Goal: Task Accomplishment & Management: Use online tool/utility

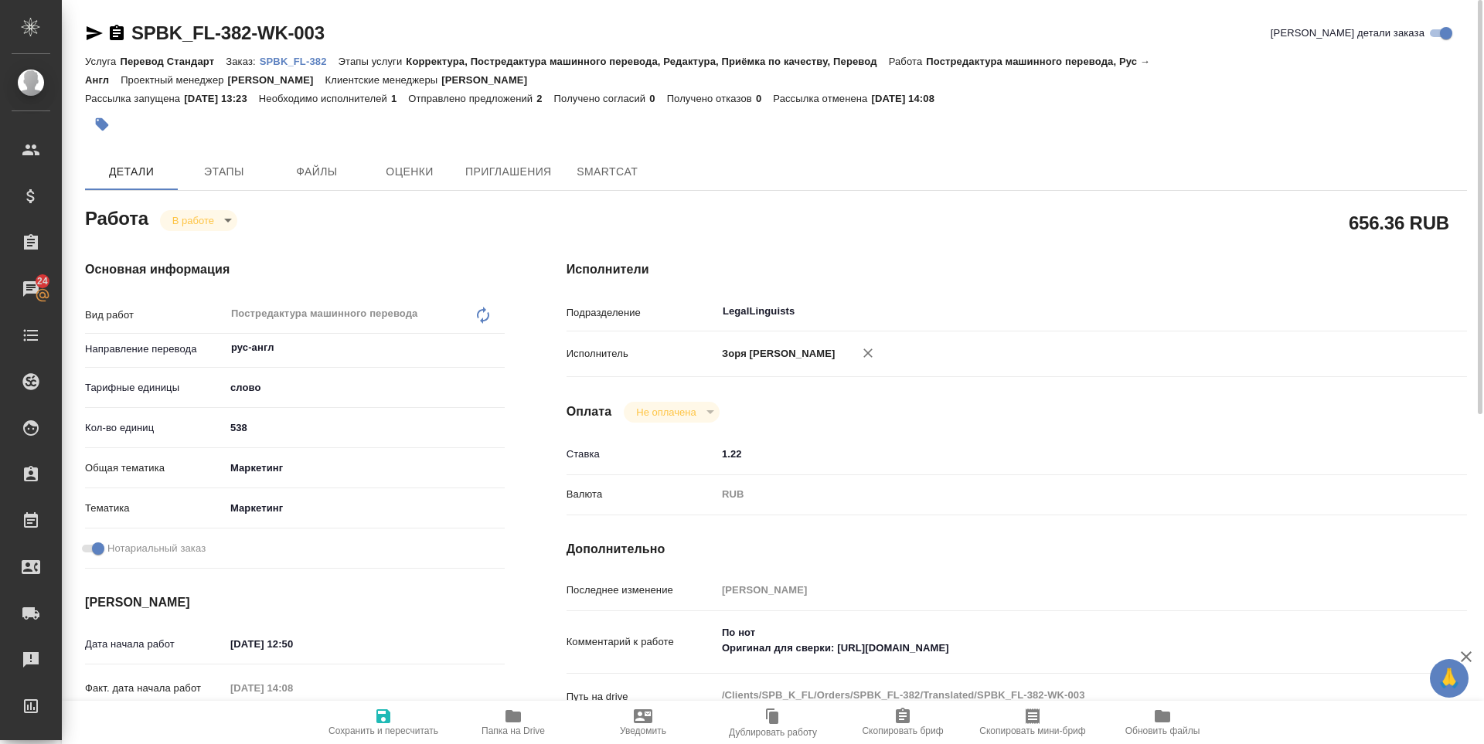
click at [94, 30] on icon "button" at bounding box center [95, 33] width 16 height 14
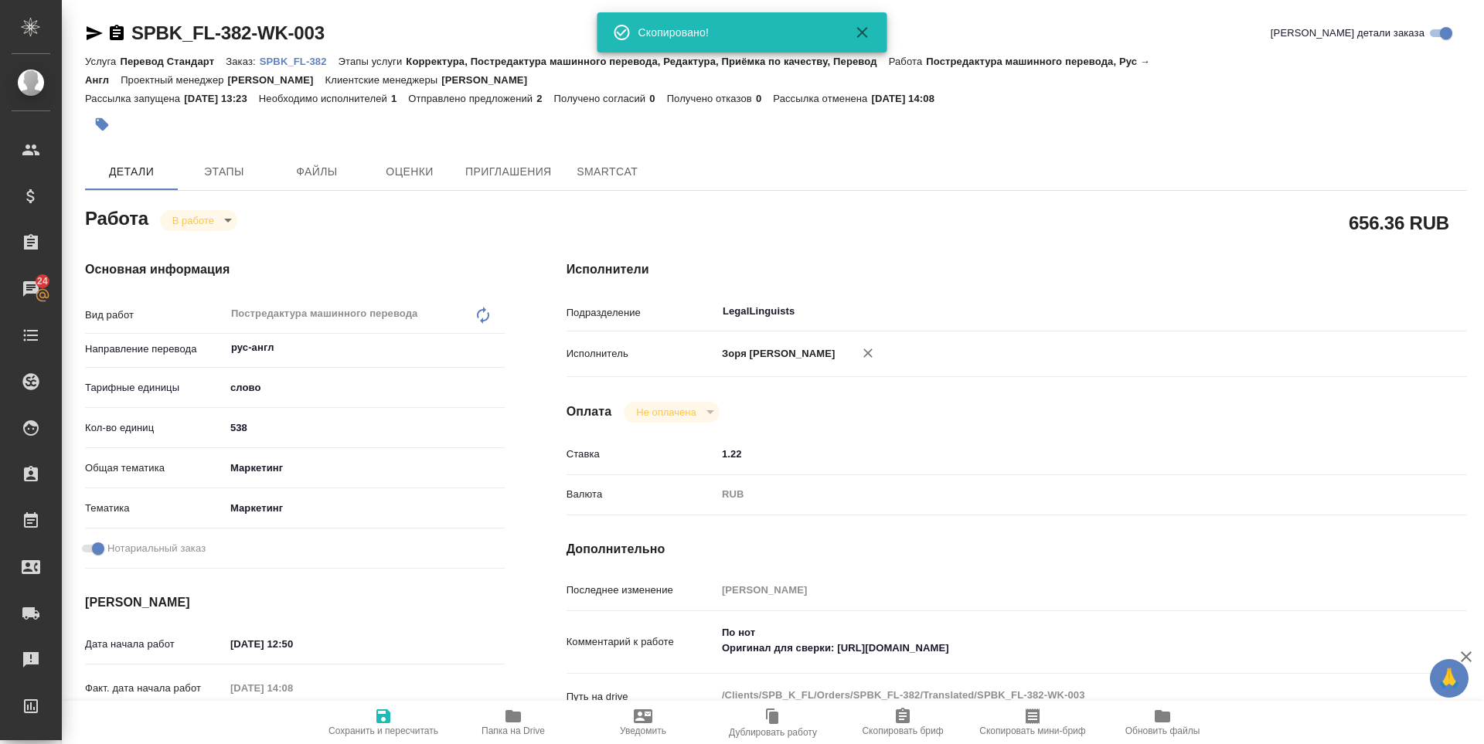
click at [225, 215] on body "🙏 .cls-1 fill:#fff; AWATERA Zoria Tatiana Клиенты Спецификации Заказы 24 Чаты T…" at bounding box center [742, 372] width 1484 height 744
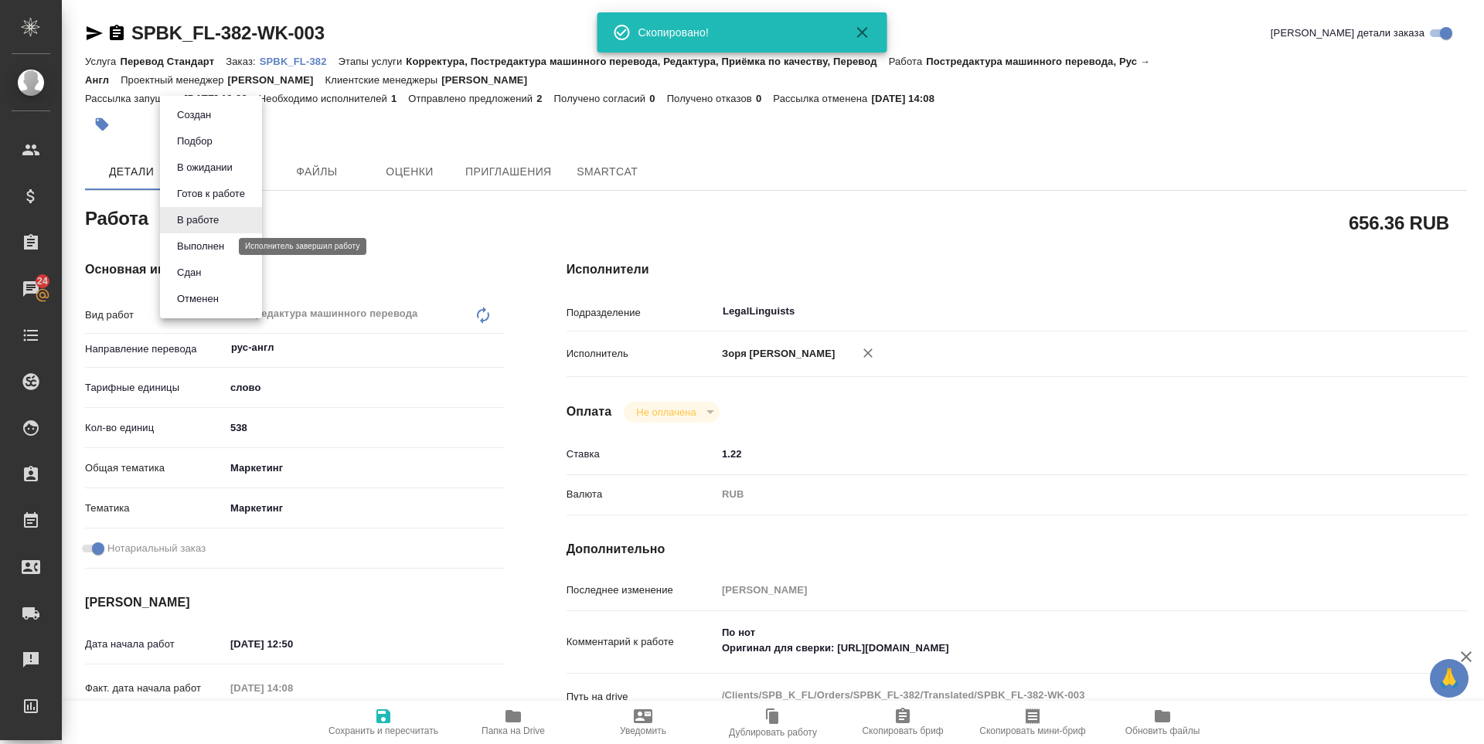
click at [216, 250] on button "Выполнен" at bounding box center [200, 246] width 56 height 17
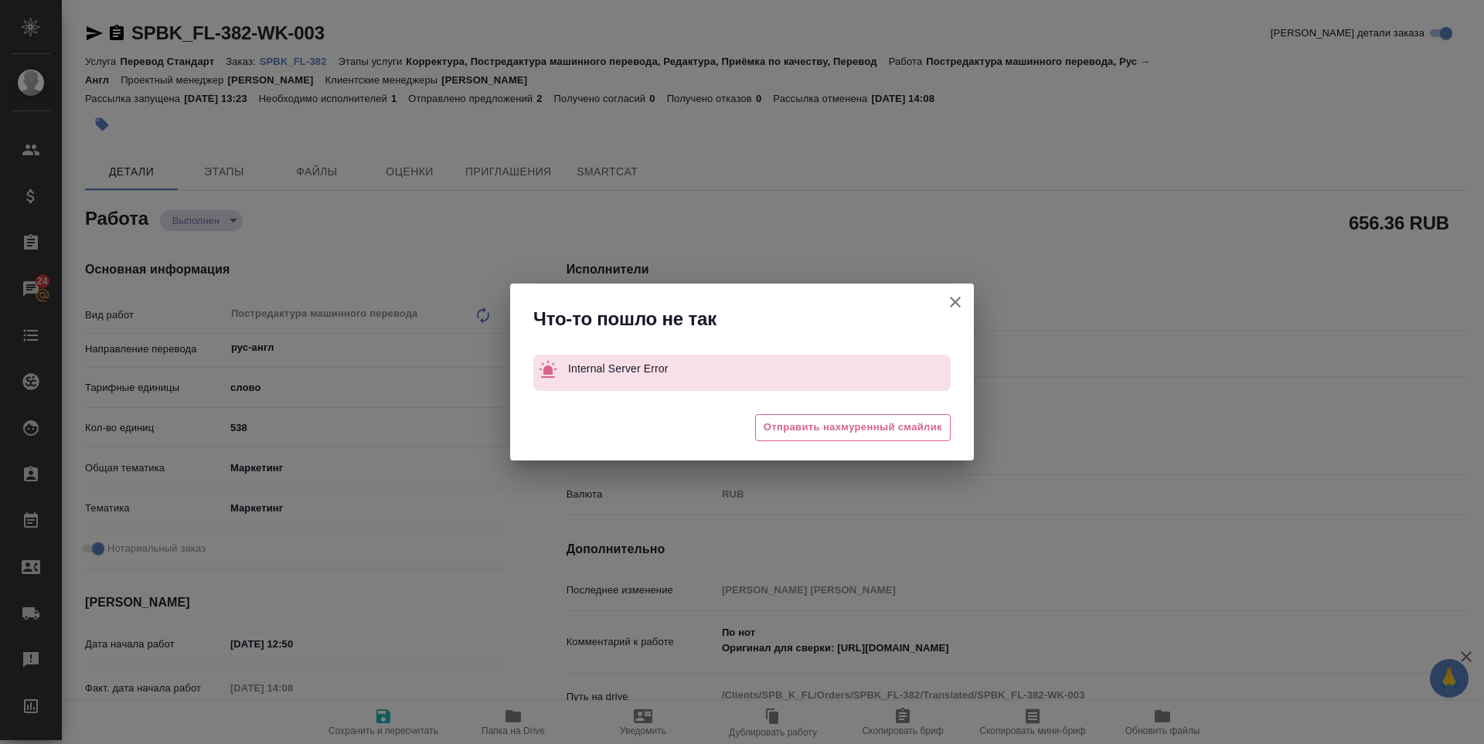
type textarea "x"
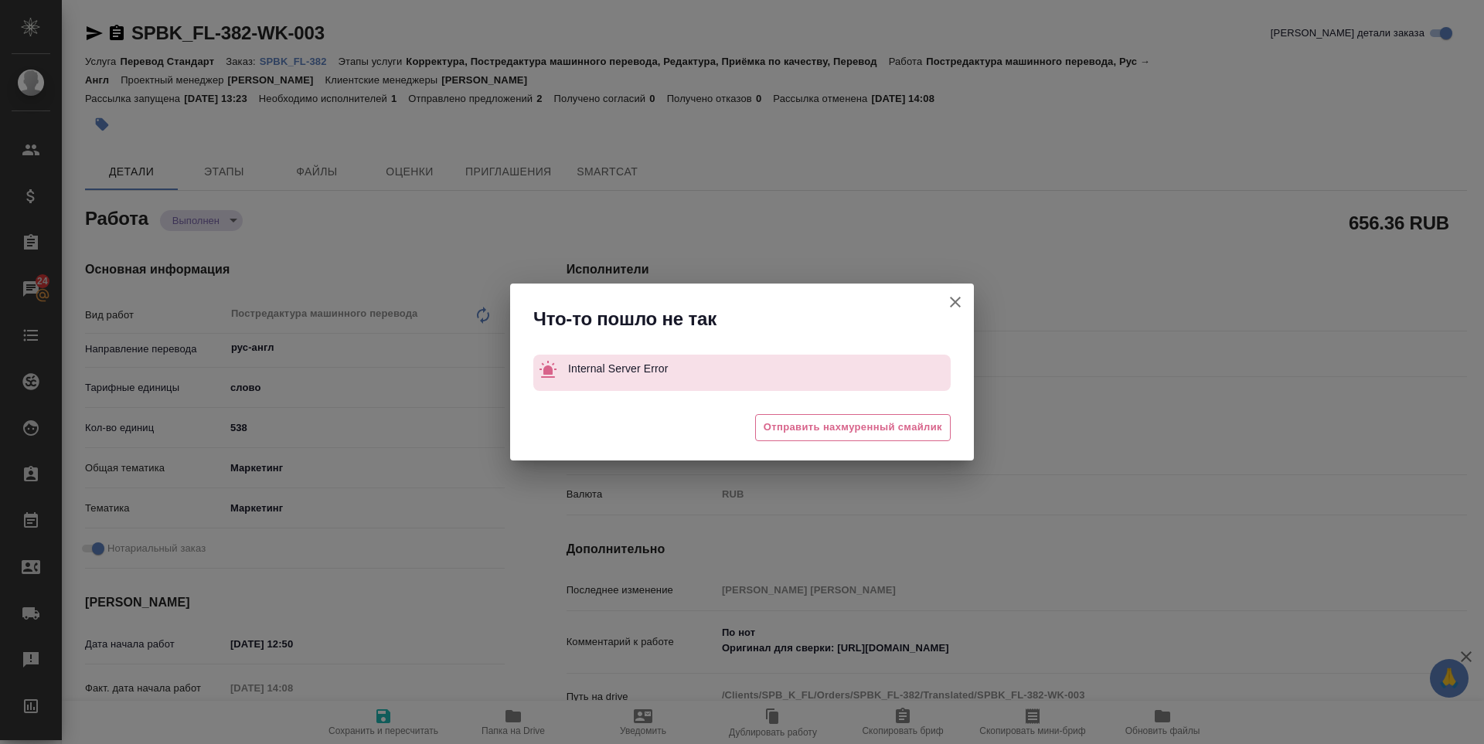
type textarea "x"
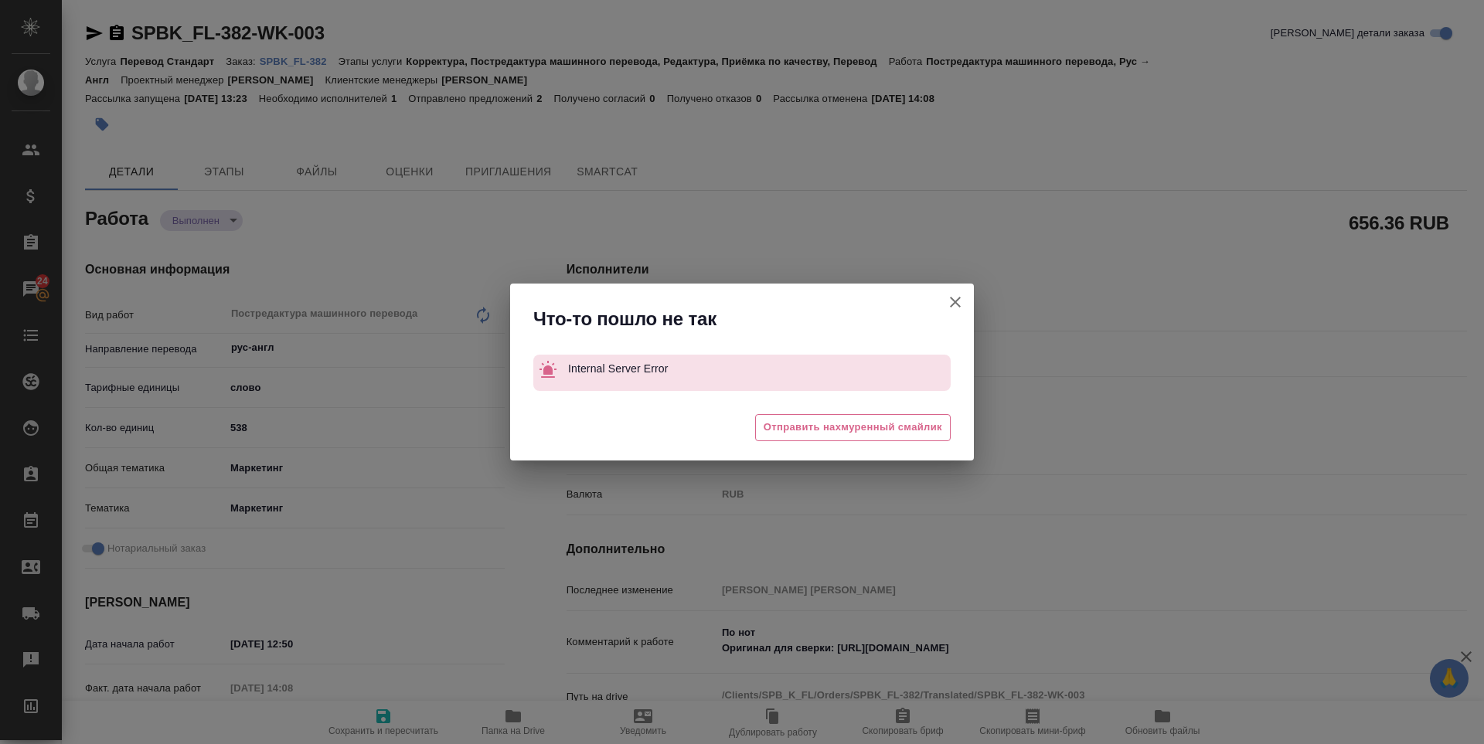
type textarea "x"
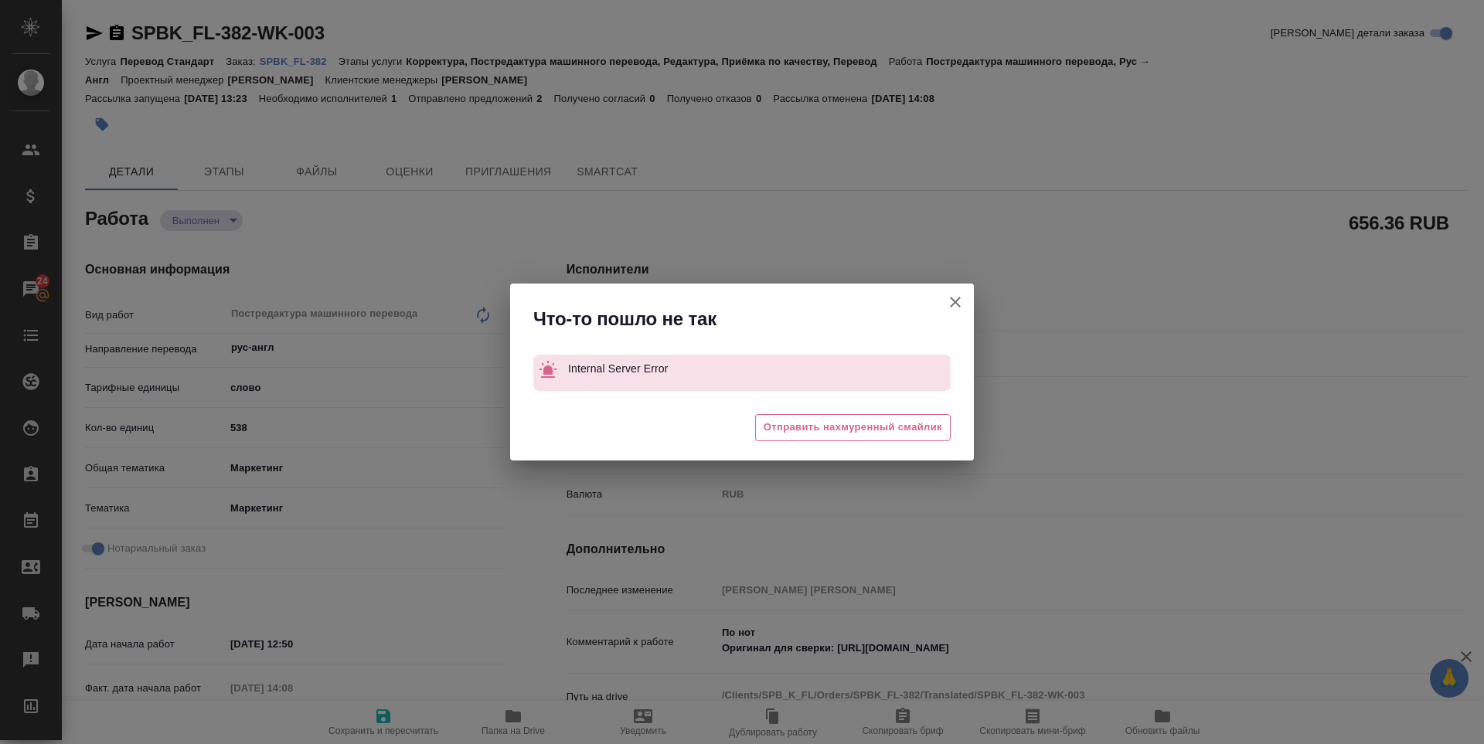
click at [961, 305] on icon "button" at bounding box center [955, 302] width 19 height 19
type textarea "x"
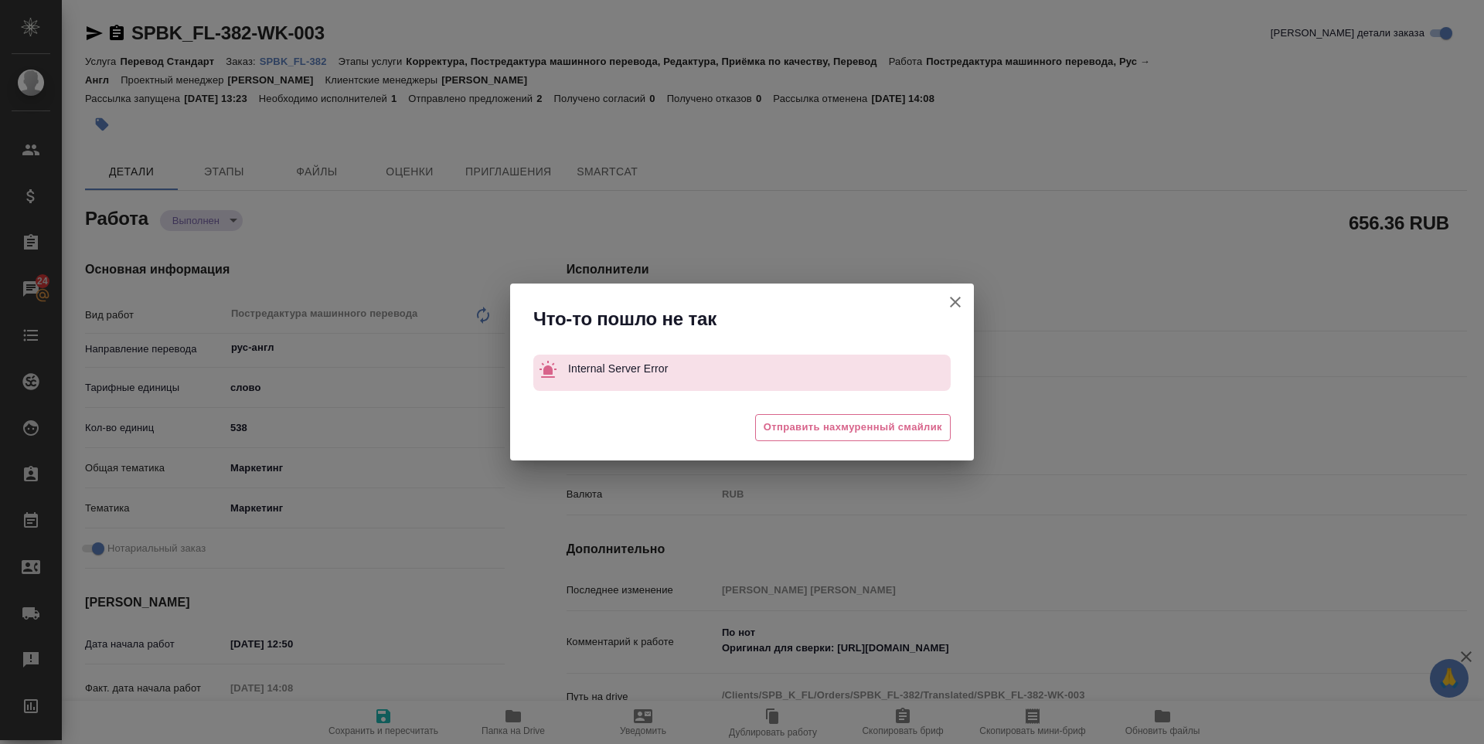
type textarea "x"
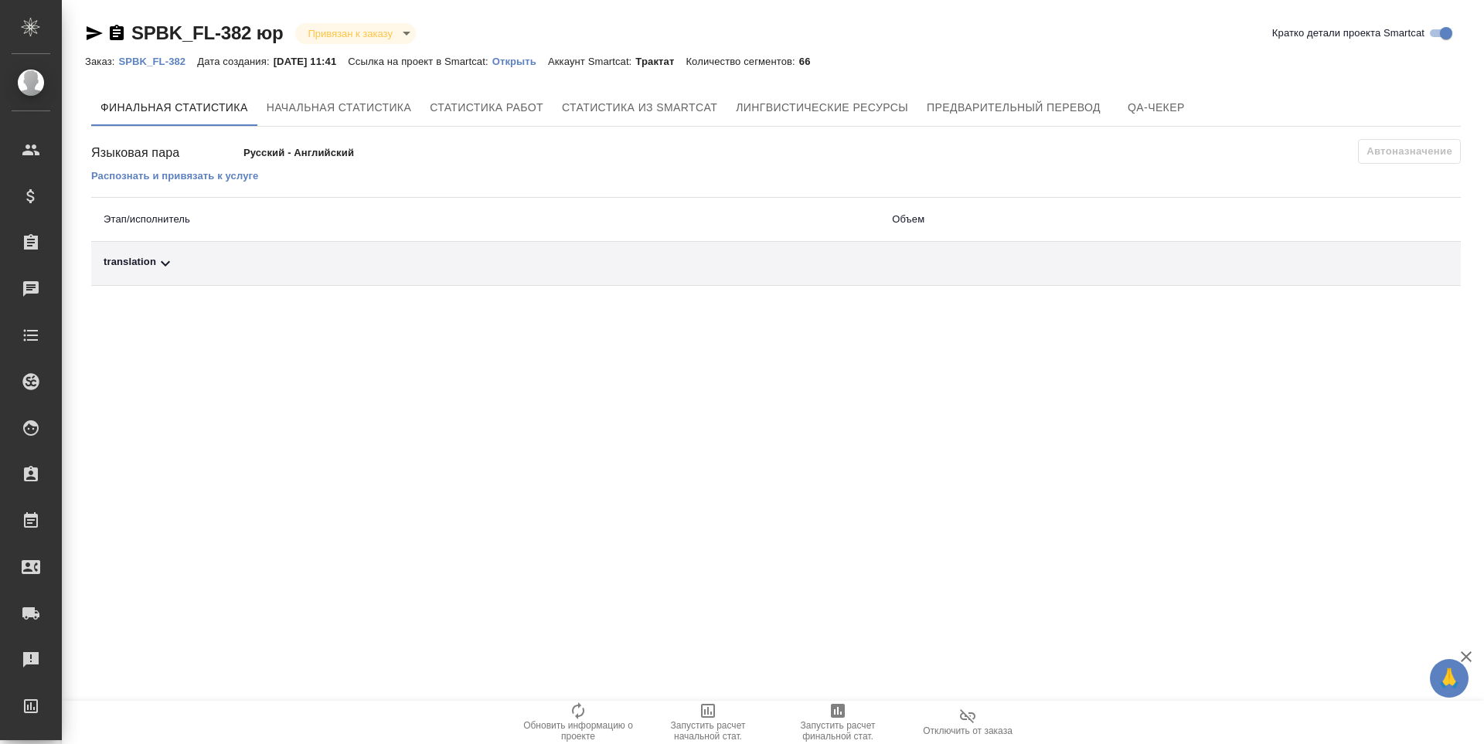
click at [825, 723] on span "Запустить расчет финальной стат." at bounding box center [837, 731] width 111 height 22
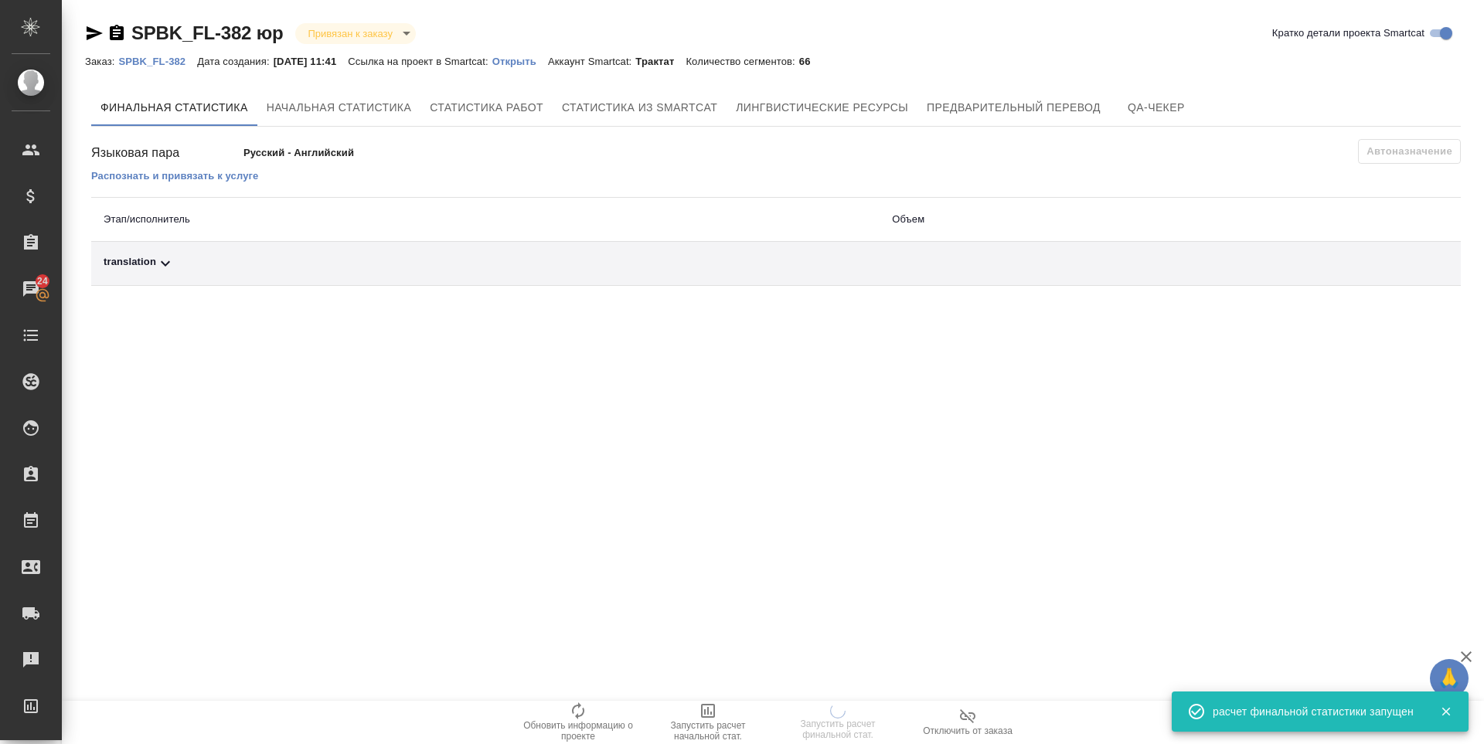
click at [132, 258] on div "translation" at bounding box center [486, 263] width 764 height 19
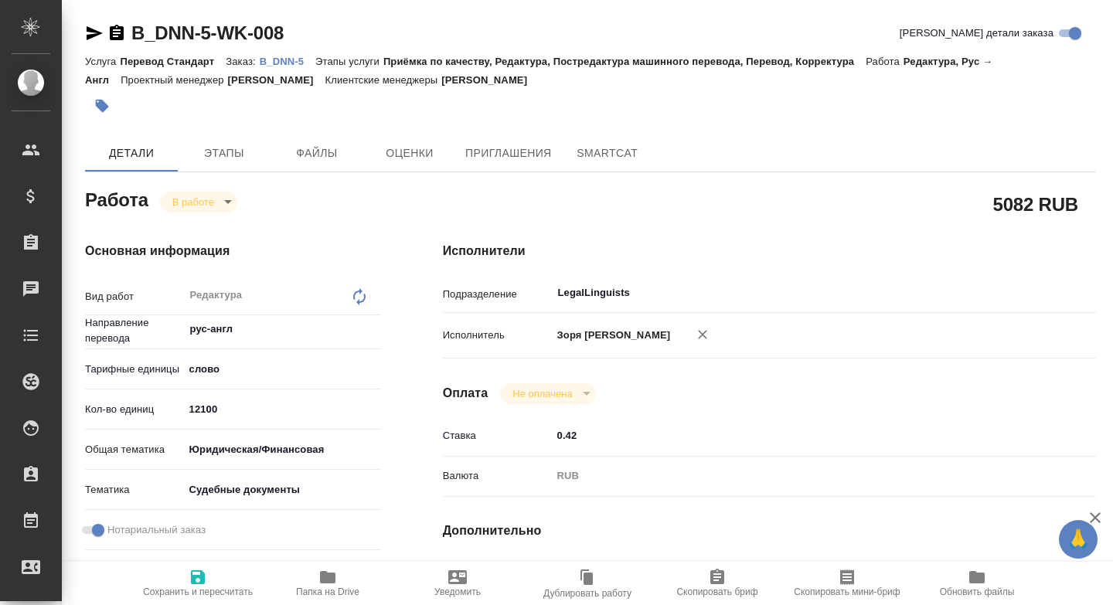
type textarea "x"
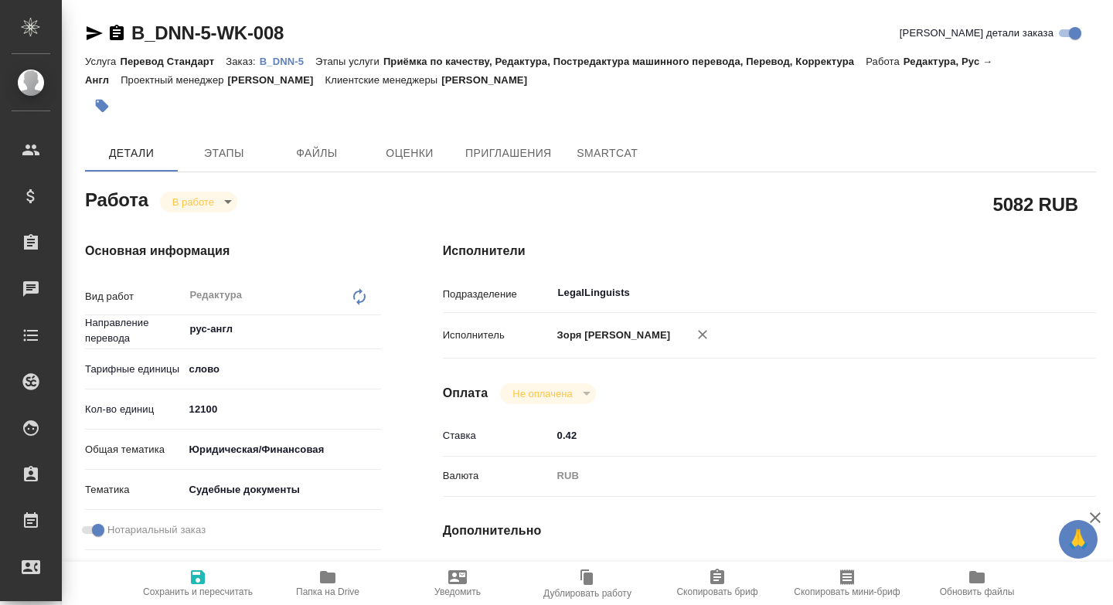
type textarea "x"
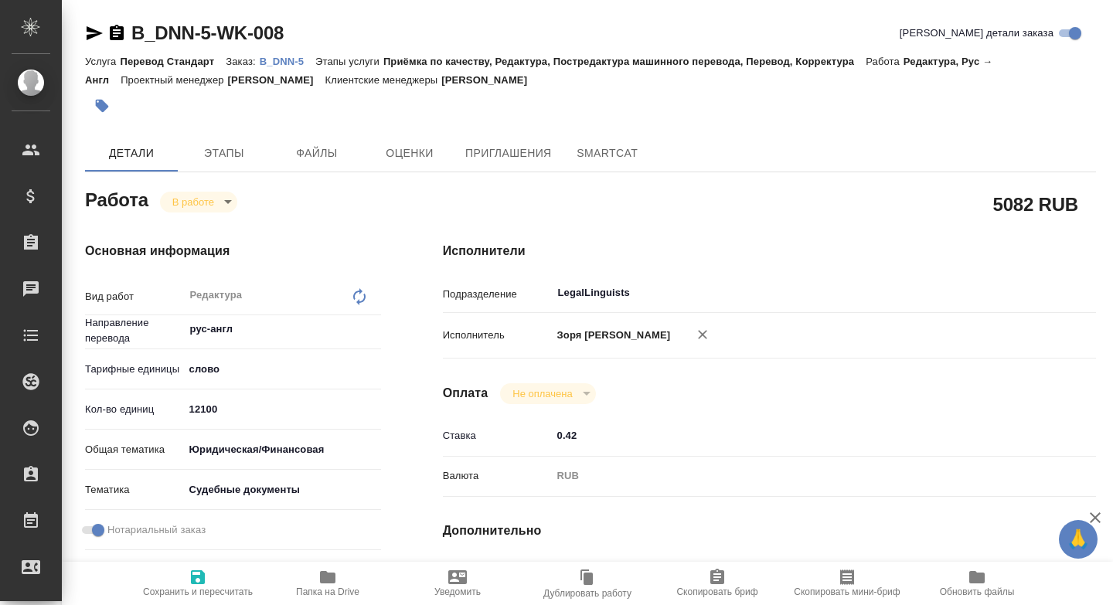
type textarea "x"
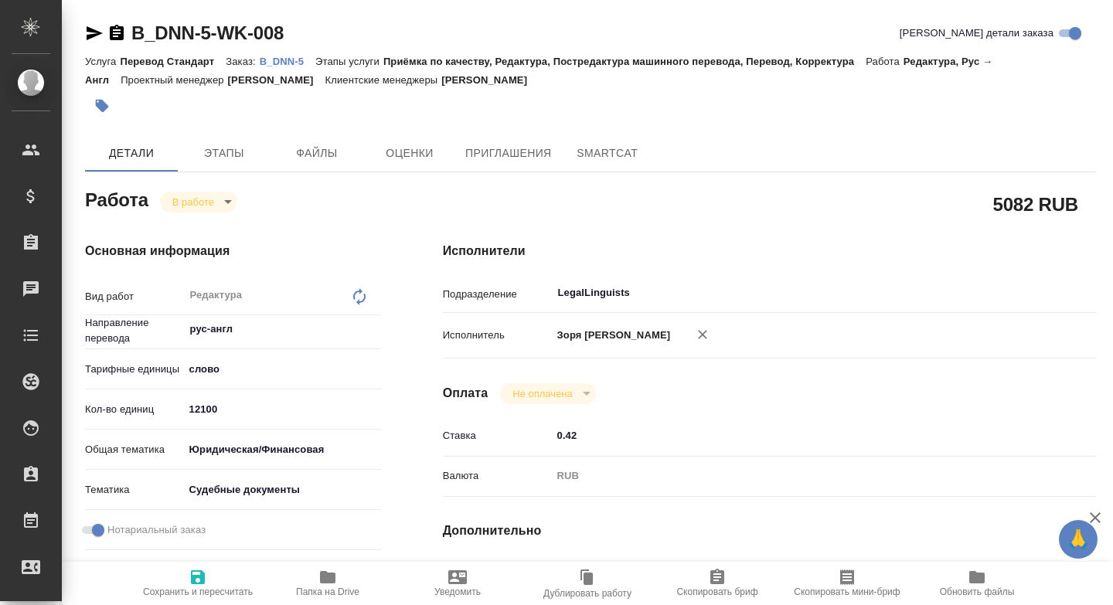
type textarea "x"
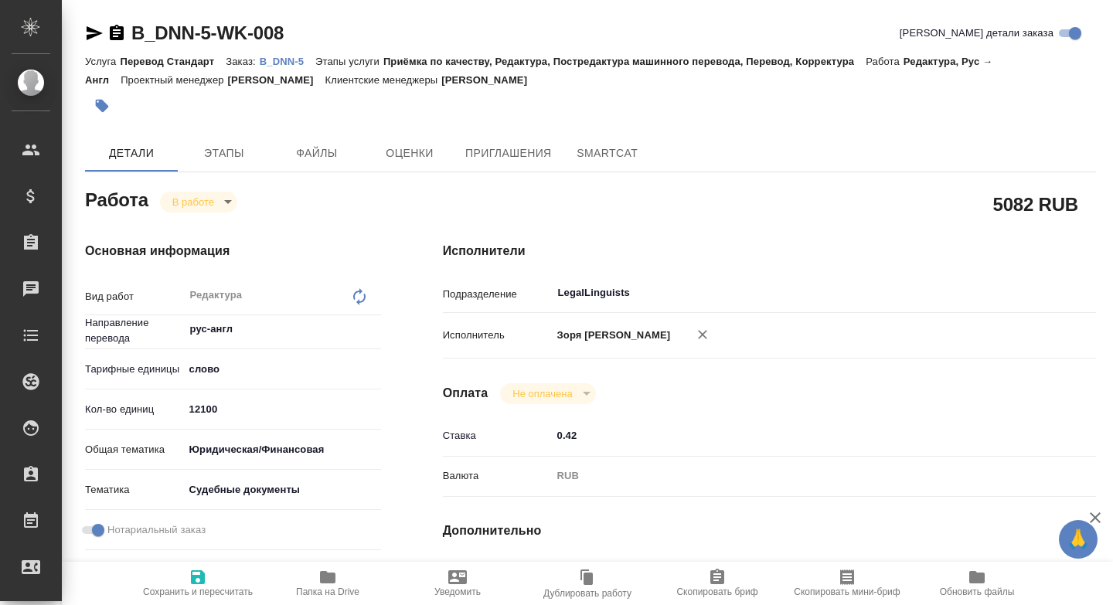
type textarea "x"
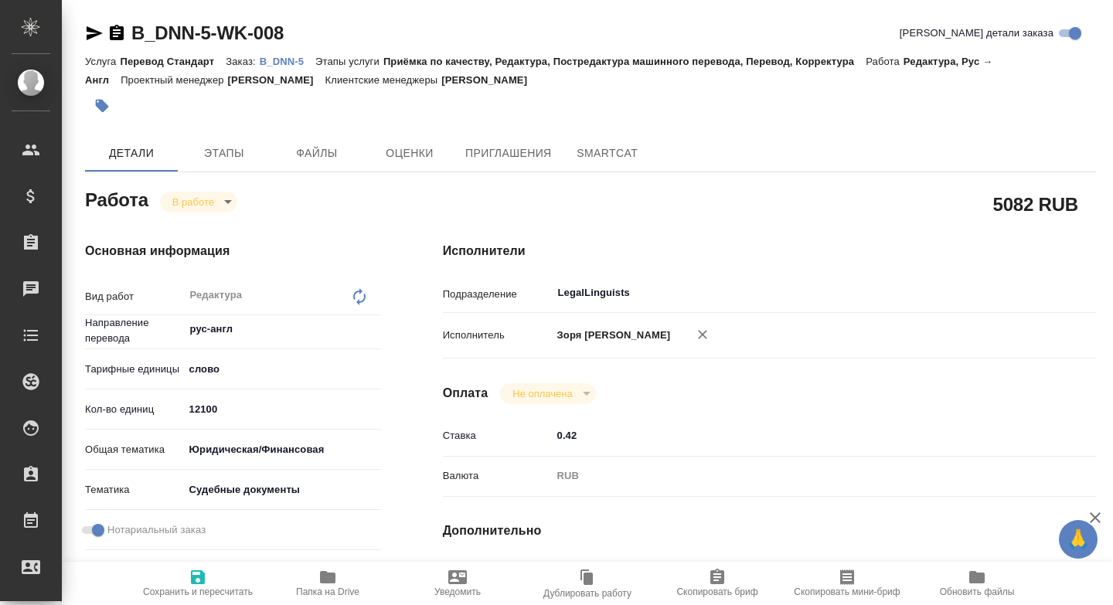
scroll to position [335, 0]
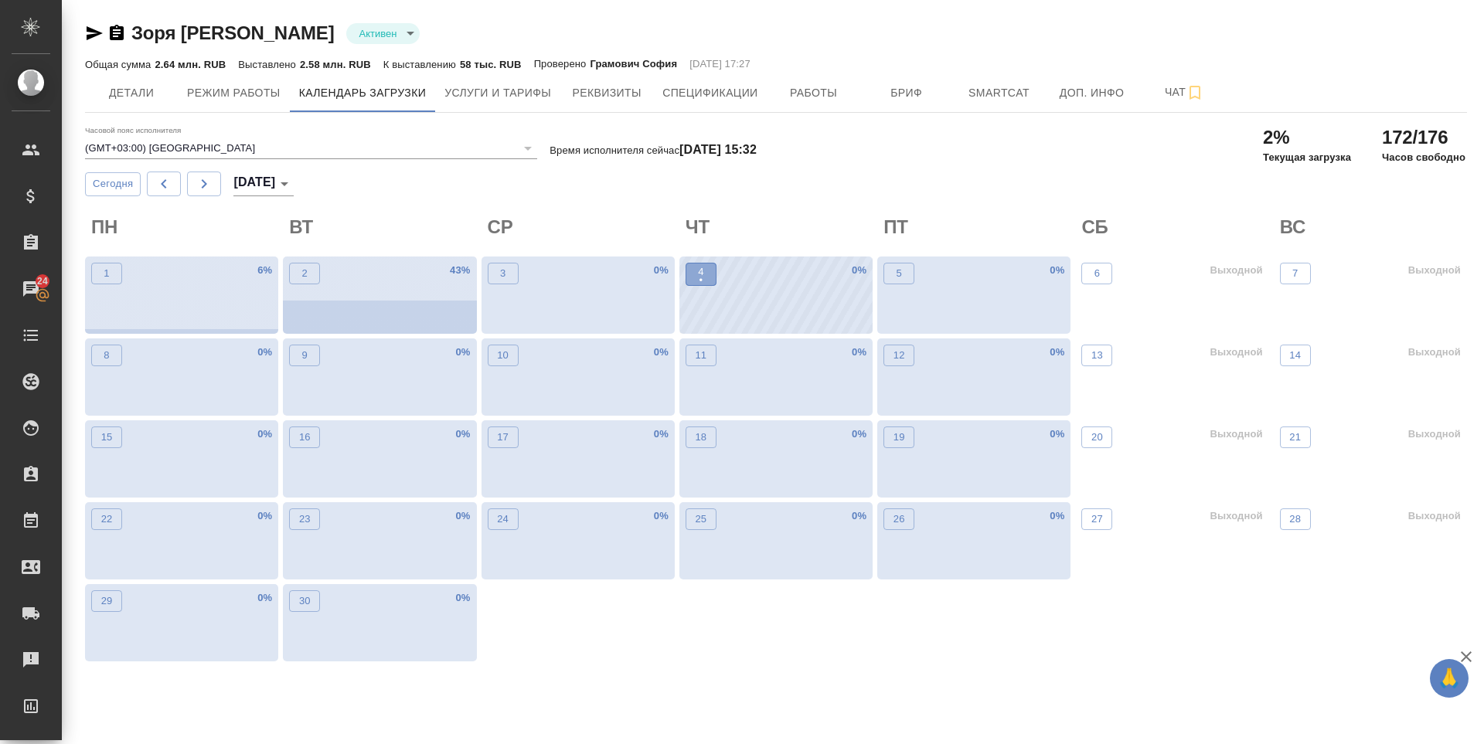
click at [714, 279] on button "4 •" at bounding box center [701, 274] width 31 height 23
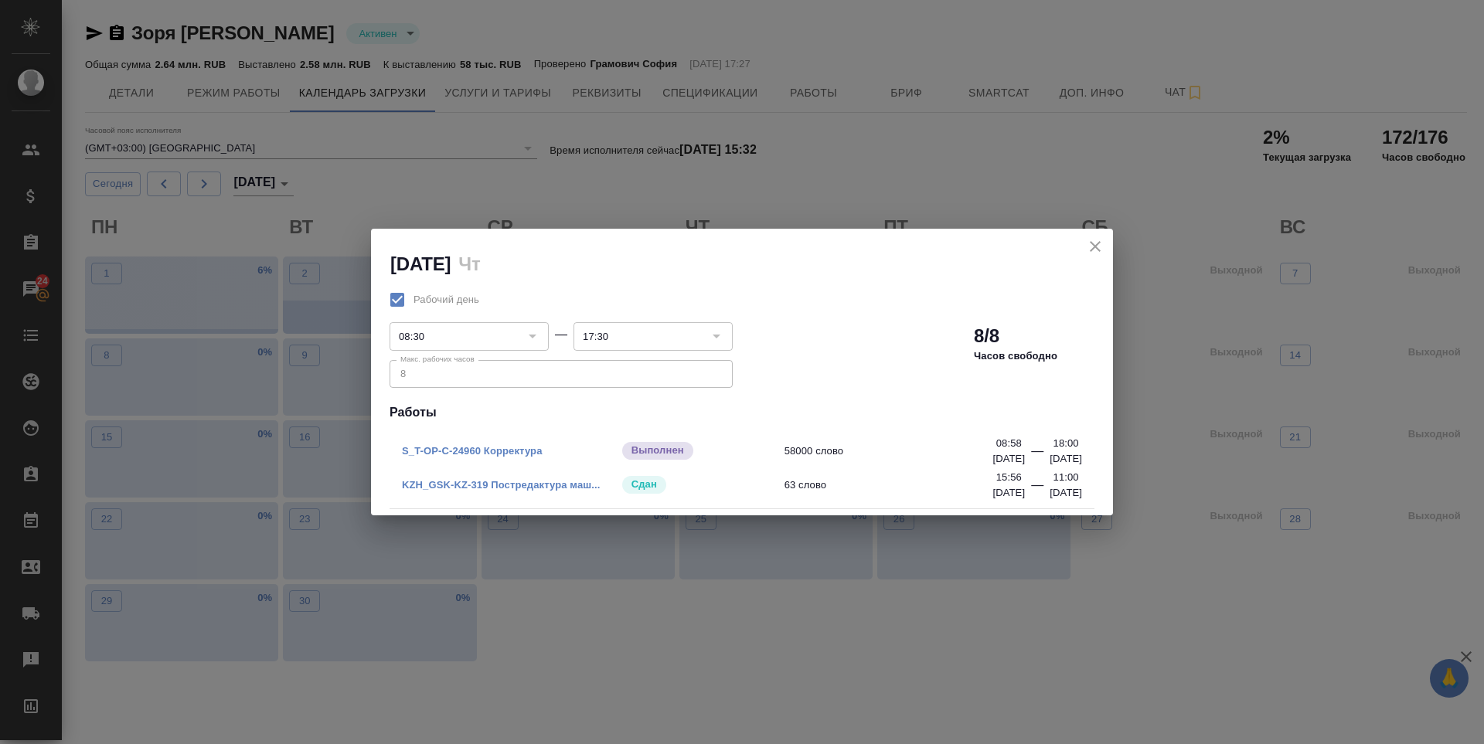
click at [1092, 252] on icon "close" at bounding box center [1095, 246] width 19 height 19
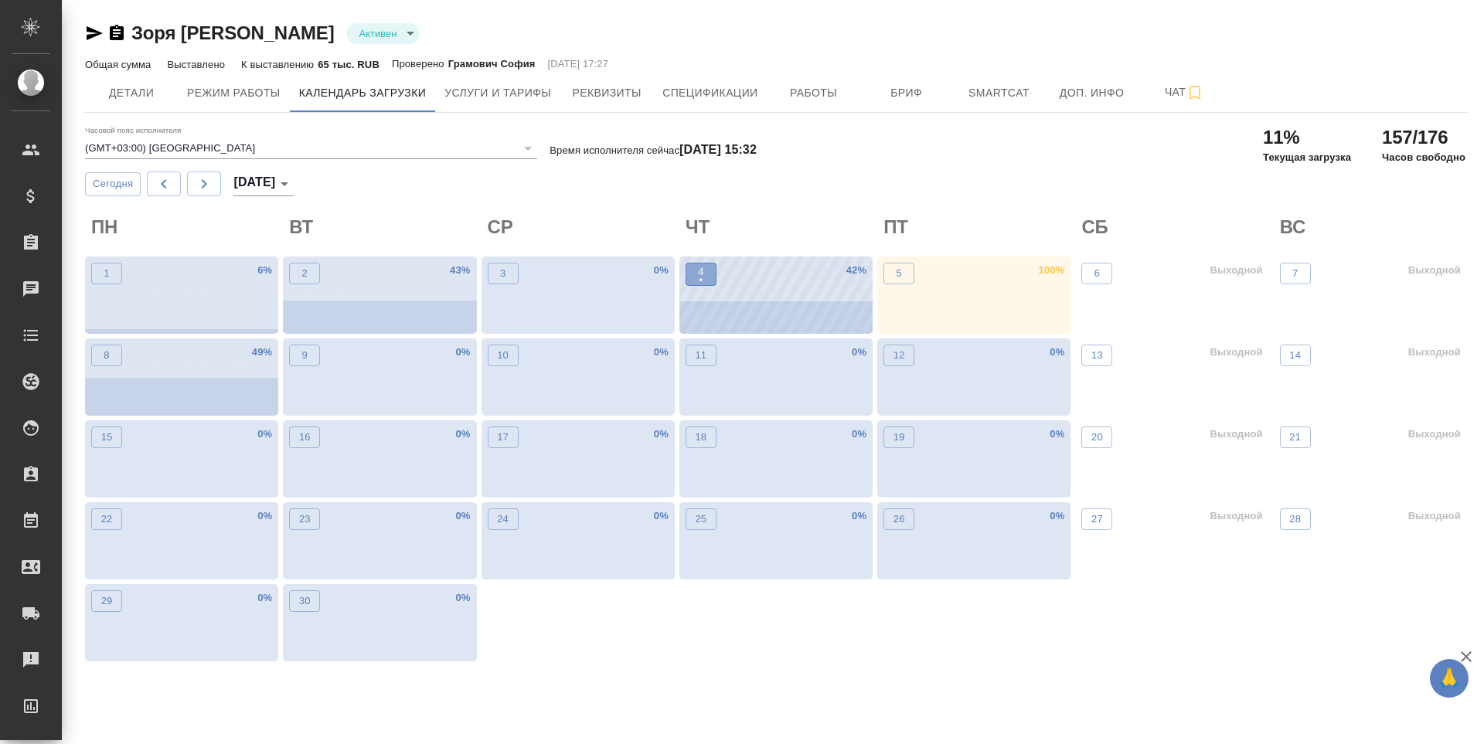
click at [689, 278] on button "4 •" at bounding box center [701, 274] width 31 height 23
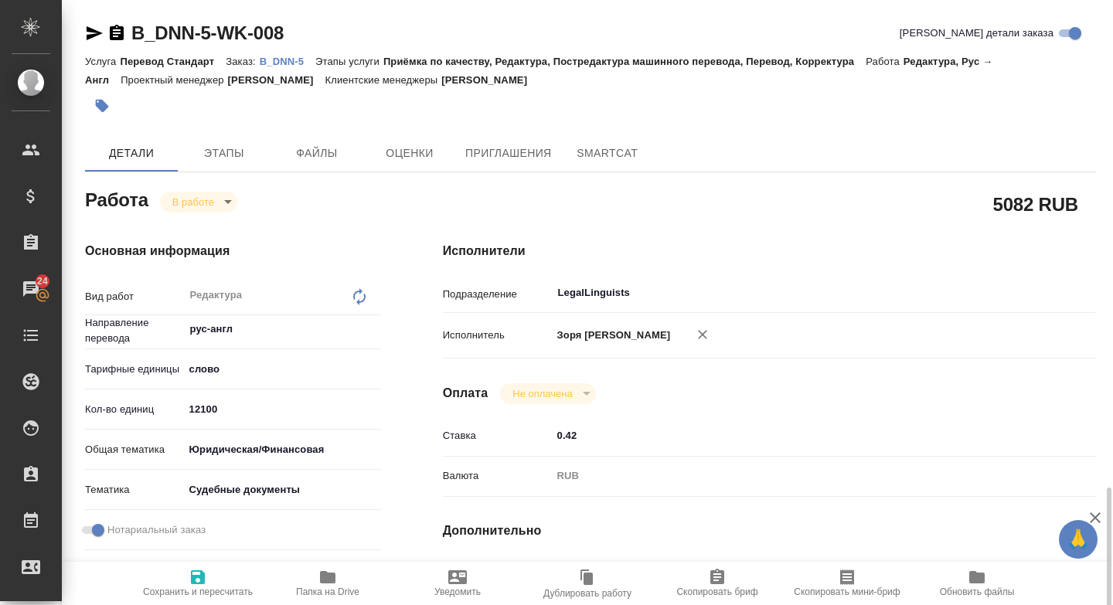
scroll to position [335, 0]
